Goal: Find specific page/section: Find specific page/section

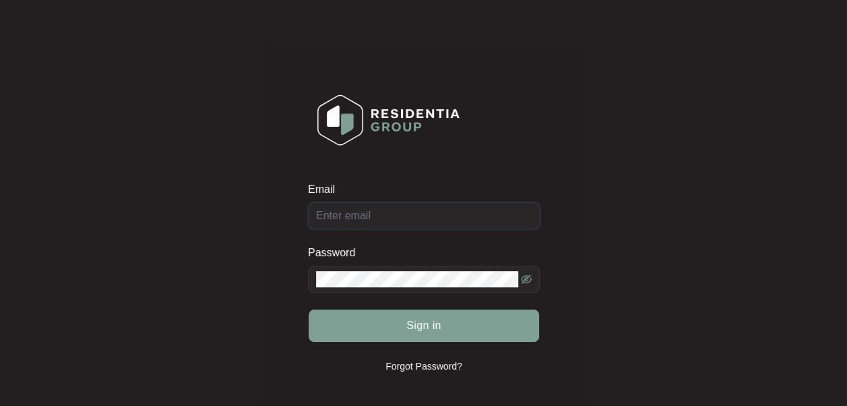
paste input "support@residentiagroup.com.au"
type input "support@residentiagroup.com.au"
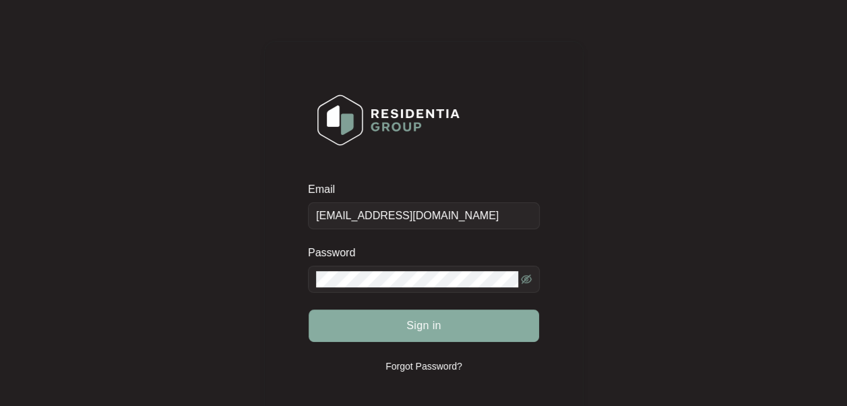
click at [425, 321] on span "Sign in" at bounding box center [423, 325] width 35 height 16
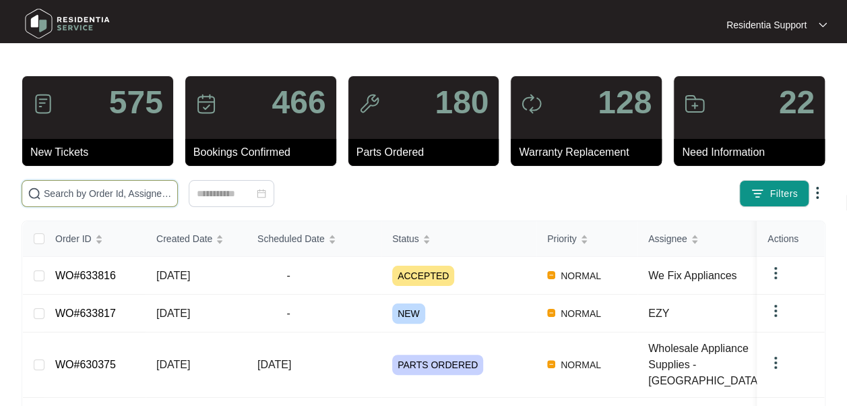
click at [84, 195] on input "text" at bounding box center [108, 193] width 128 height 15
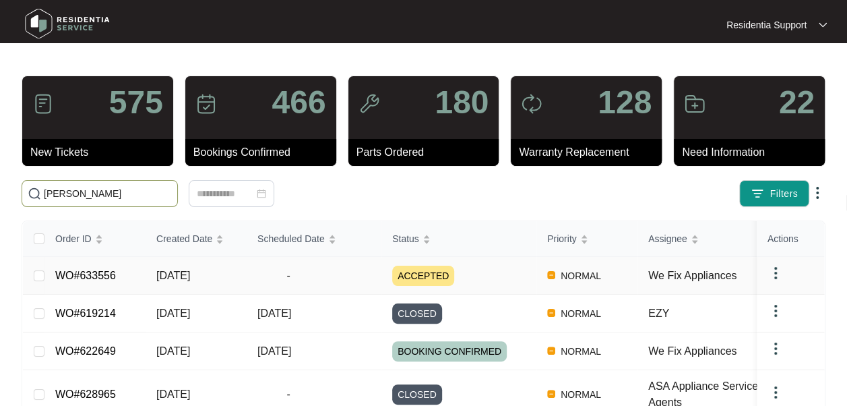
type input "hakky"
click at [94, 275] on link "WO#633556" at bounding box center [85, 275] width 61 height 11
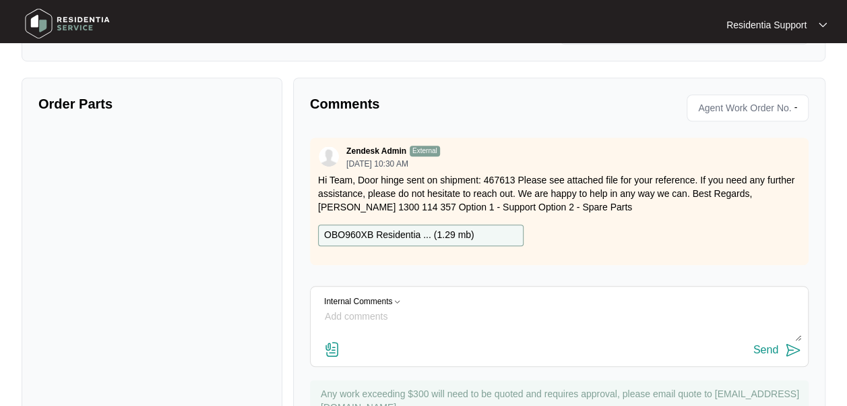
scroll to position [437, 0]
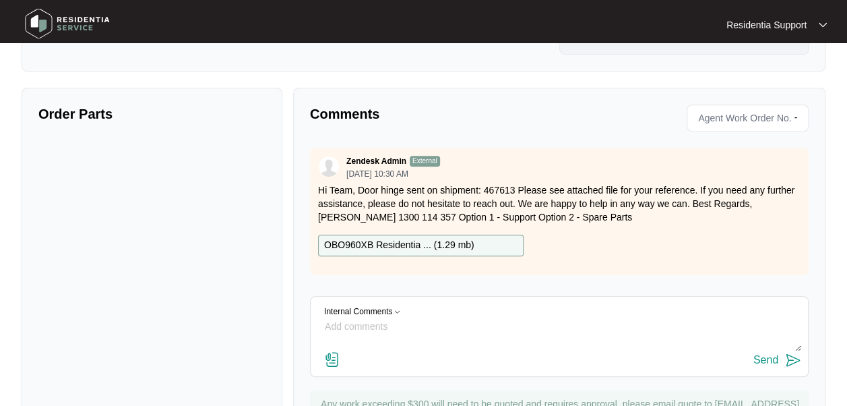
click at [404, 241] on p "OBO960XB Residentia ... ( 1.29 mb )" at bounding box center [399, 245] width 150 height 15
